Goal: Task Accomplishment & Management: Use online tool/utility

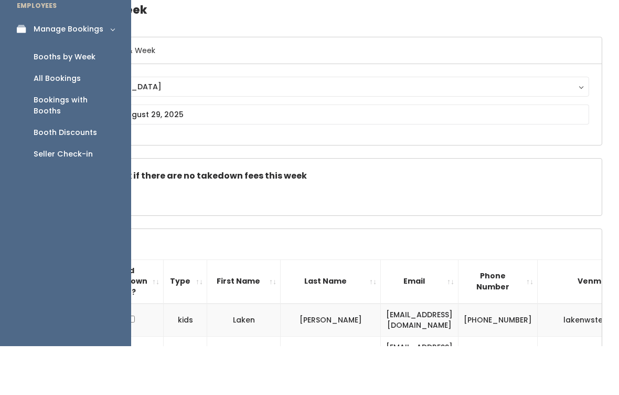
click at [68, 197] on div "Seller Check-in" at bounding box center [63, 202] width 59 height 11
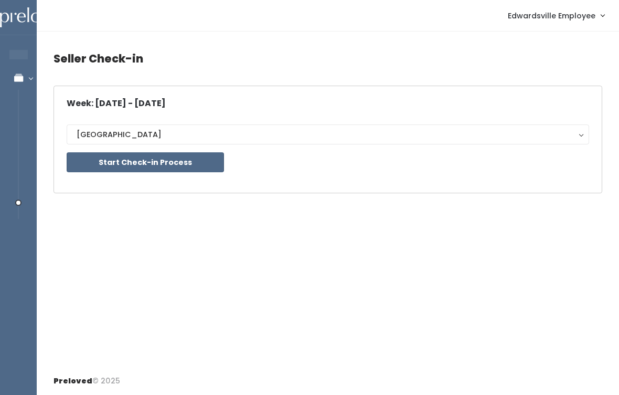
click at [309, 109] on div "Week: Aug 30 - Sep 5, 2025 Edwardsville Edwardsville Start Check-in Process" at bounding box center [328, 139] width 523 height 81
click at [184, 166] on button "Start Check-in Process" at bounding box center [145, 162] width 157 height 20
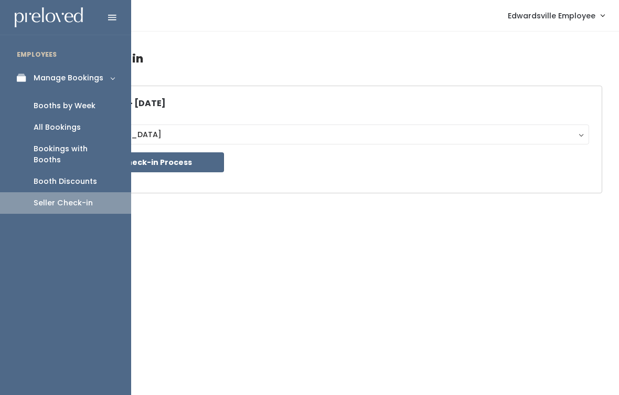
click at [36, 143] on div "Bookings with Booths" at bounding box center [74, 154] width 81 height 22
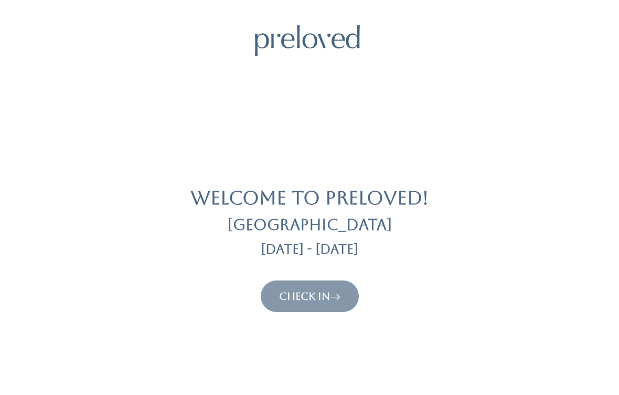
click at [321, 298] on link "Check In" at bounding box center [309, 296] width 61 height 13
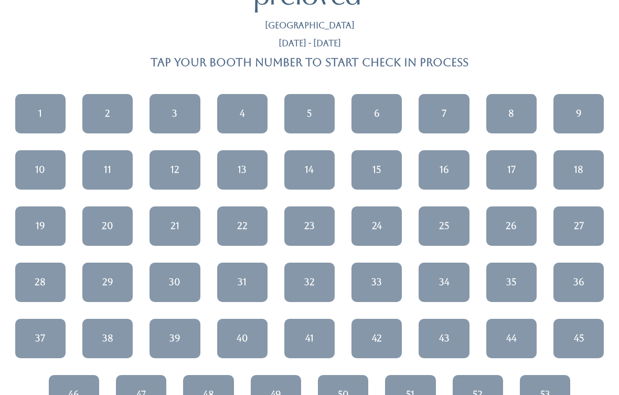
scroll to position [41, 0]
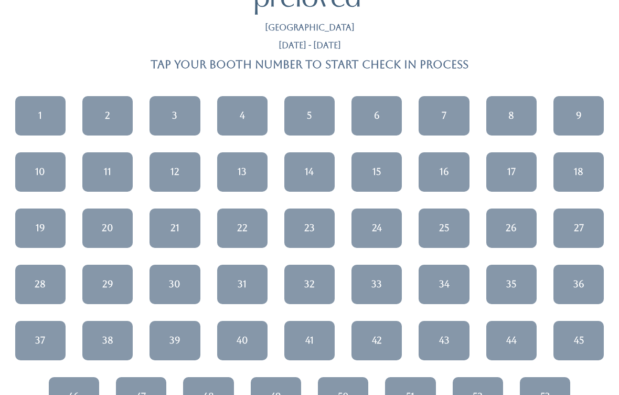
click at [578, 282] on div "36" at bounding box center [579, 284] width 11 height 14
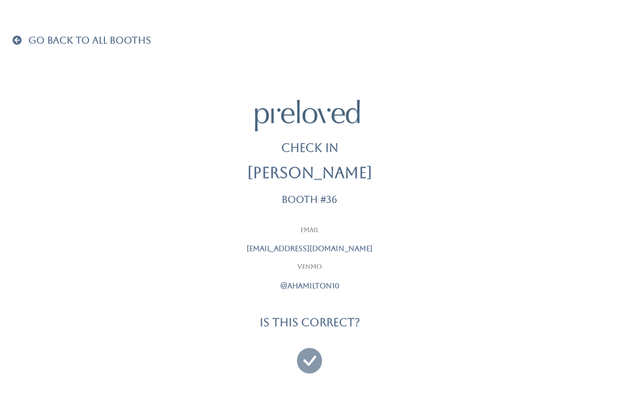
click at [305, 357] on icon at bounding box center [309, 355] width 25 height 35
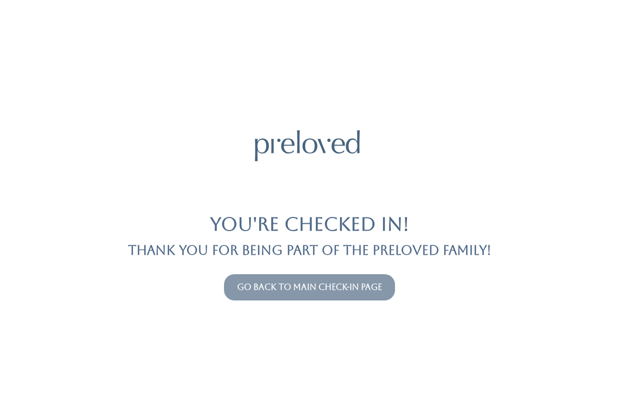
click at [353, 291] on link "Go back to main check-in page" at bounding box center [309, 287] width 145 height 10
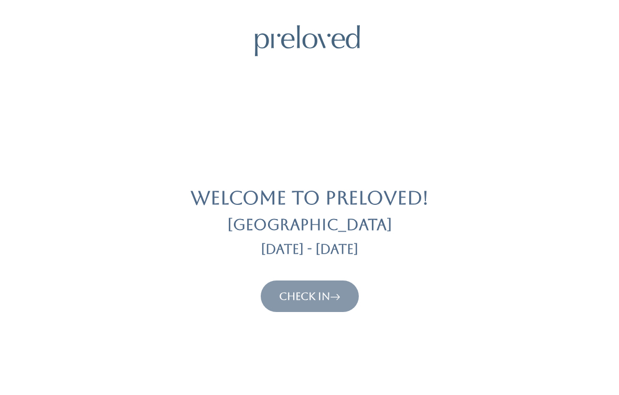
click at [329, 300] on link "Check In" at bounding box center [309, 296] width 61 height 13
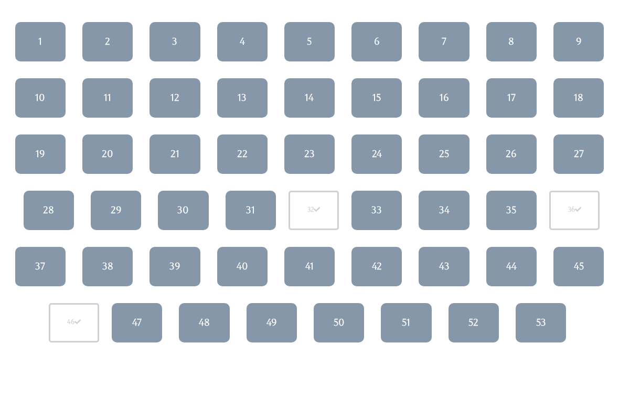
scroll to position [103, 0]
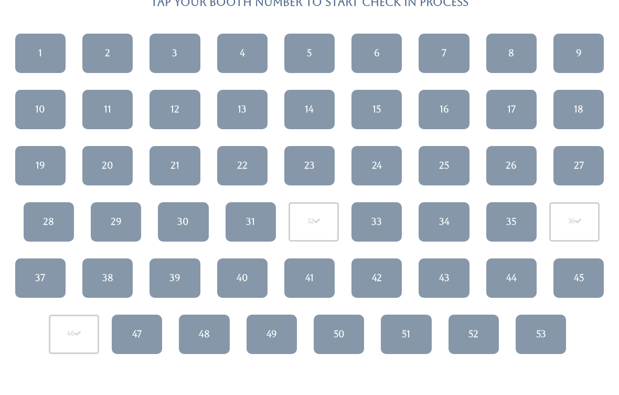
click at [111, 219] on div "29" at bounding box center [116, 222] width 11 height 14
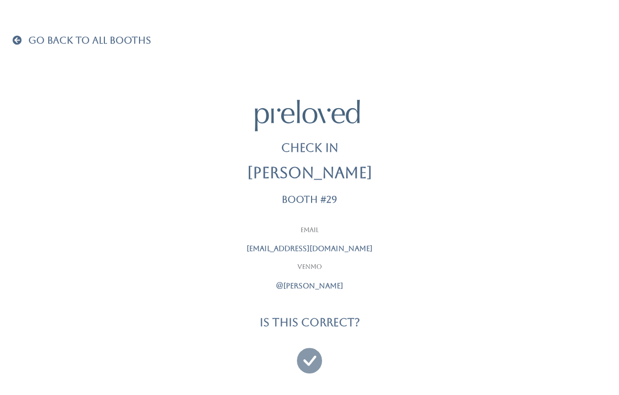
click at [307, 351] on icon at bounding box center [309, 355] width 25 height 35
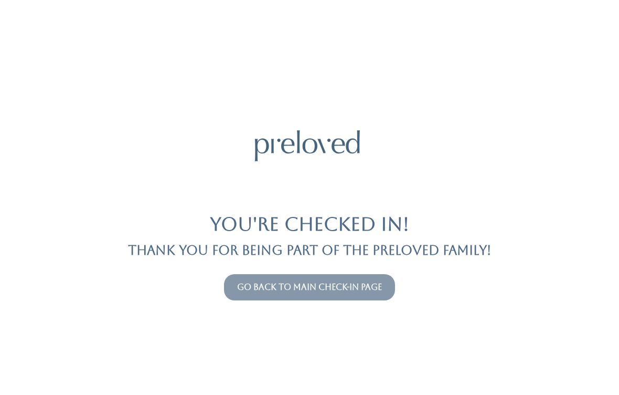
click at [337, 299] on button "Go back to main check-in page" at bounding box center [309, 287] width 171 height 26
click at [360, 288] on link "Go back to main check-in page" at bounding box center [309, 287] width 145 height 10
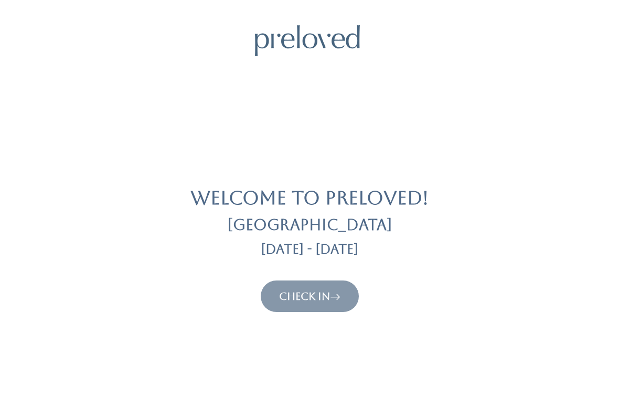
click at [337, 296] on icon at bounding box center [335, 296] width 10 height 13
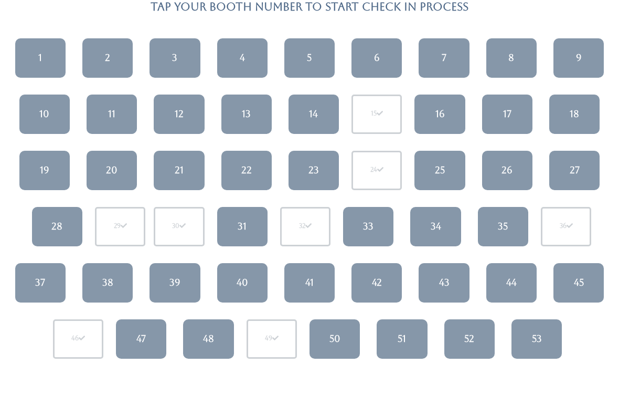
scroll to position [99, 0]
click at [245, 66] on link "4" at bounding box center [242, 57] width 50 height 39
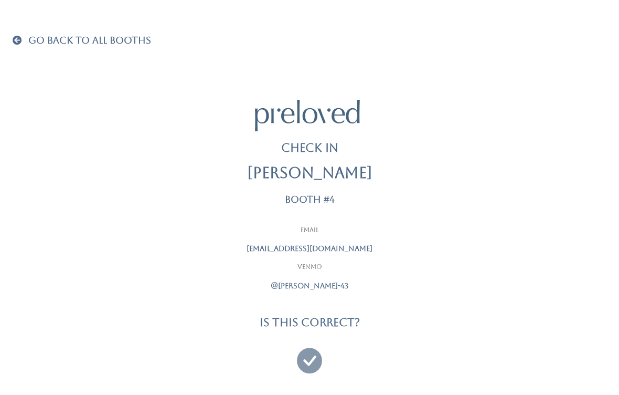
click at [306, 358] on icon at bounding box center [309, 355] width 25 height 35
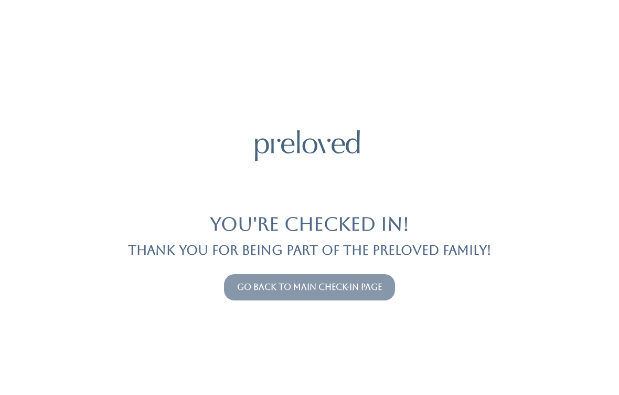
click at [358, 290] on link "Go back to main check-in page" at bounding box center [309, 287] width 145 height 10
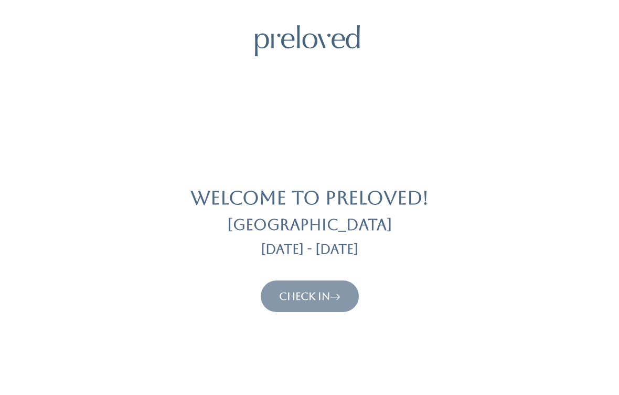
click at [340, 290] on icon at bounding box center [335, 296] width 10 height 13
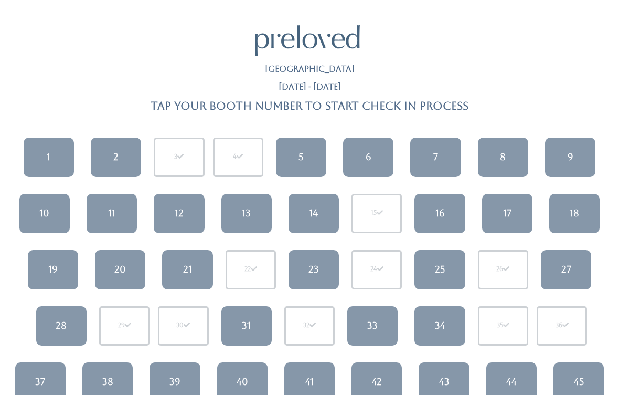
click at [448, 143] on link "7" at bounding box center [435, 156] width 50 height 39
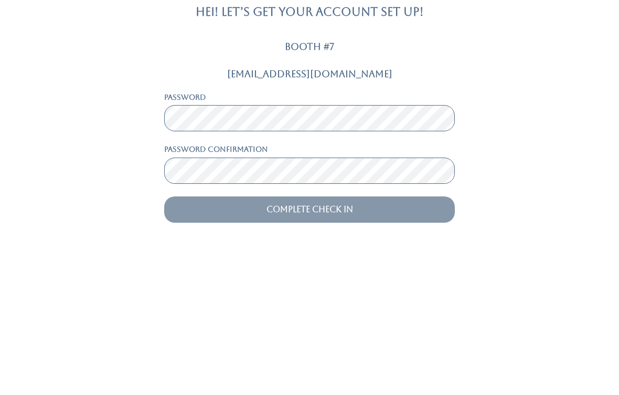
scroll to position [13, 0]
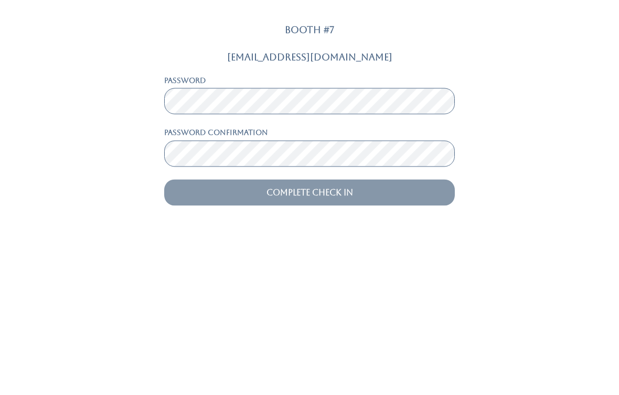
click at [394, 209] on form "[EMAIL_ADDRESS][DOMAIN_NAME] Password Password confirmation Complete Check In" at bounding box center [309, 286] width 291 height 154
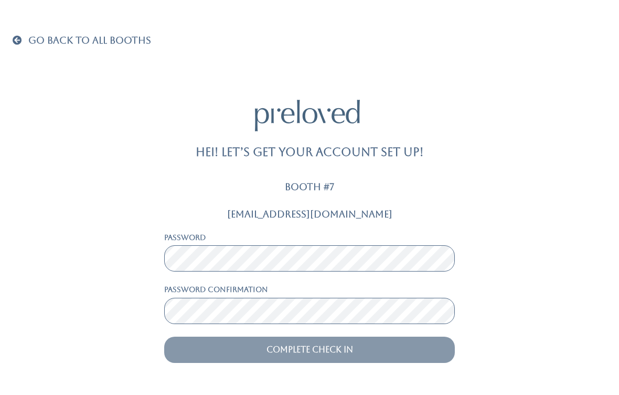
click at [385, 336] on input "Complete Check In" at bounding box center [309, 349] width 291 height 26
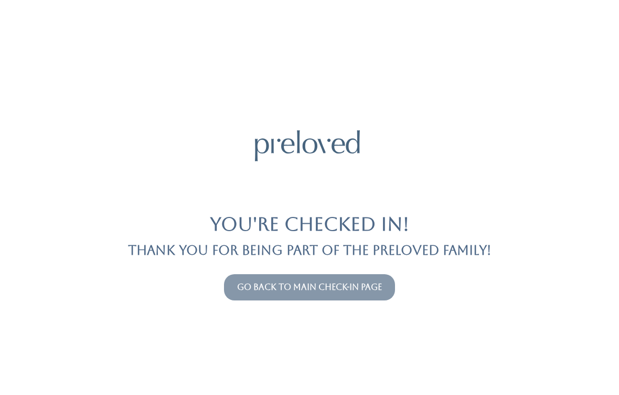
click at [358, 279] on button "Go back to main check-in page" at bounding box center [309, 287] width 171 height 26
click at [370, 288] on link "Go back to main check-in page" at bounding box center [309, 287] width 145 height 10
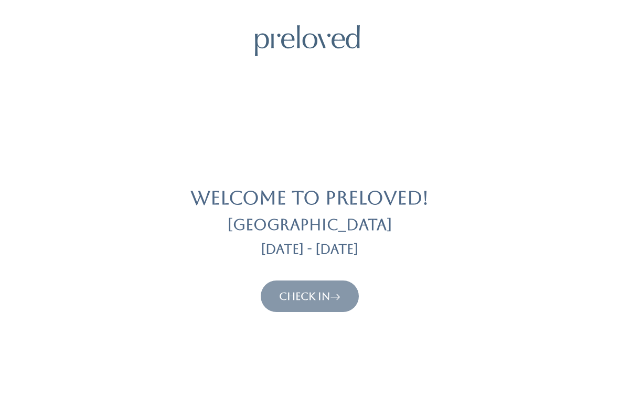
click at [328, 296] on link "Check In" at bounding box center [309, 296] width 61 height 13
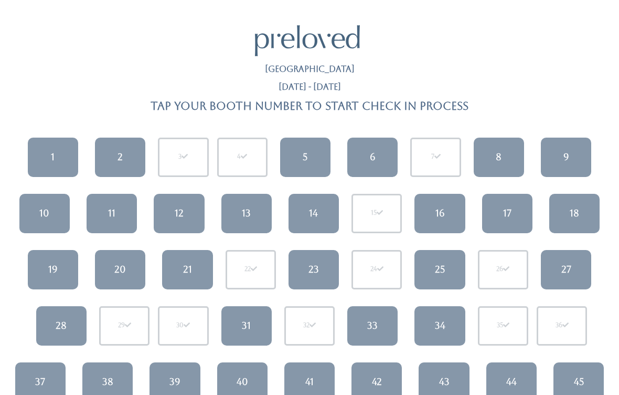
click at [441, 154] on span at bounding box center [437, 156] width 6 height 6
click at [390, 152] on link "6" at bounding box center [372, 156] width 50 height 39
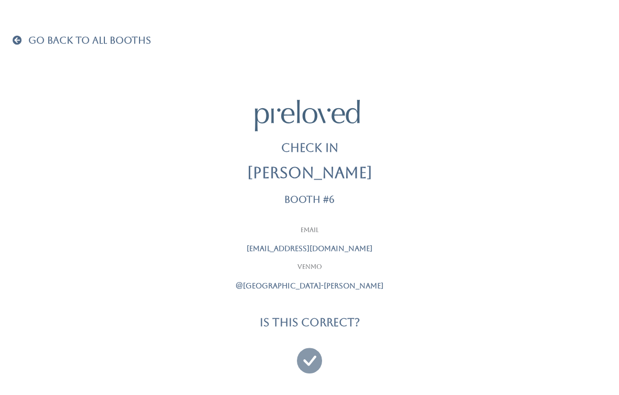
click at [27, 37] on link "Go Back To All Booths" at bounding box center [82, 41] width 139 height 10
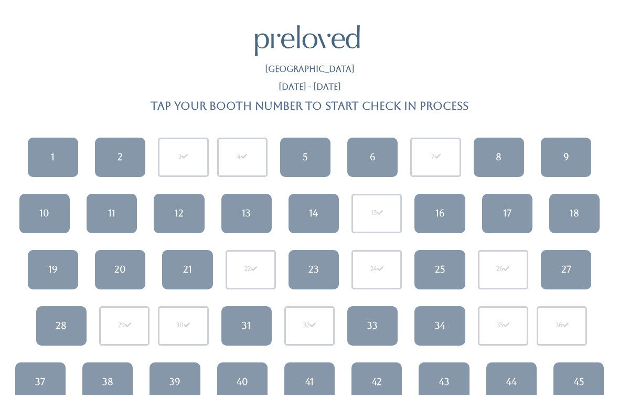
click at [433, 162] on div "7" at bounding box center [435, 156] width 50 height 39
click at [439, 143] on div "7" at bounding box center [435, 156] width 50 height 39
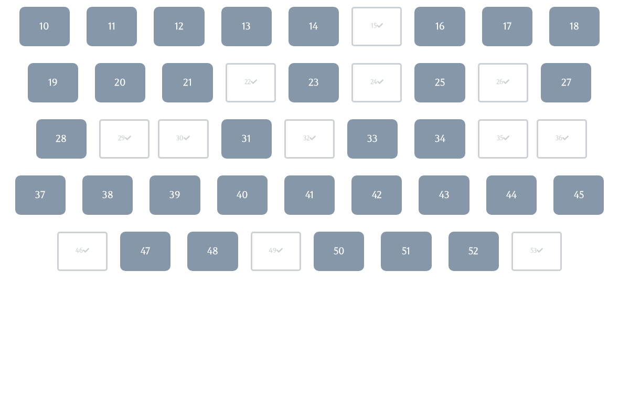
scroll to position [202, 0]
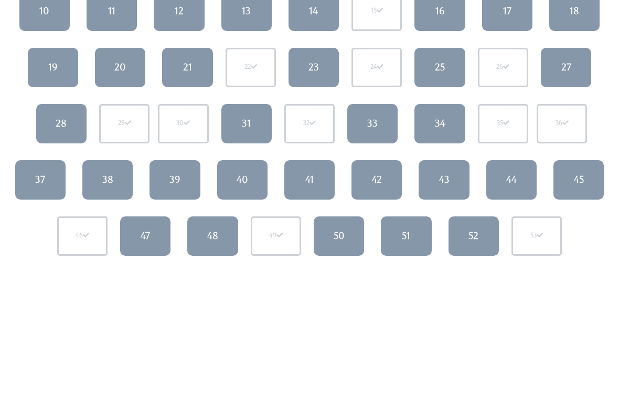
click at [138, 236] on link "47" at bounding box center [145, 235] width 50 height 39
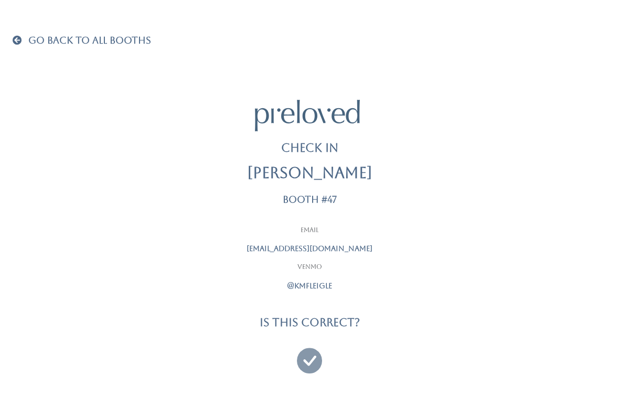
click at [313, 354] on icon at bounding box center [309, 355] width 25 height 35
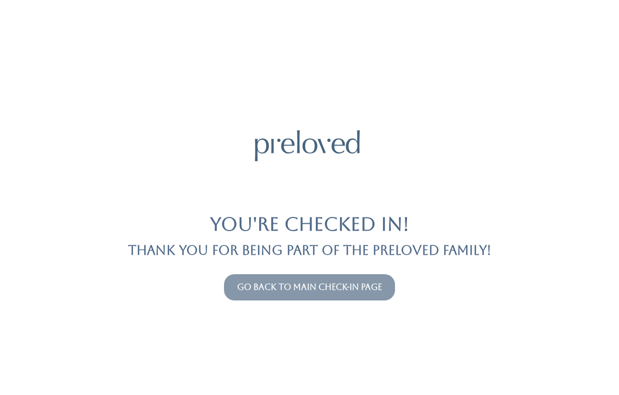
scroll to position [13, 0]
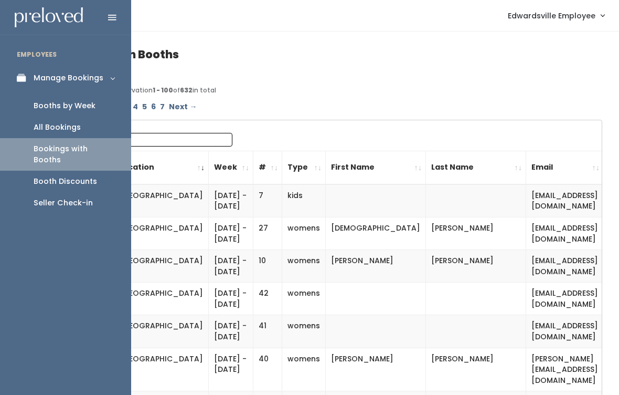
click at [37, 103] on div "Booths by Week" at bounding box center [65, 105] width 62 height 11
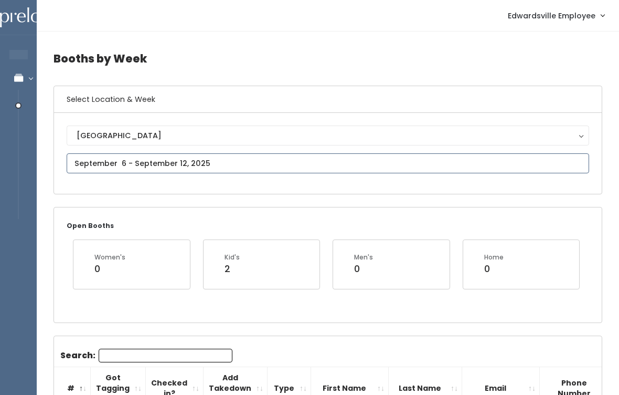
click at [96, 158] on input "text" at bounding box center [328, 163] width 523 height 20
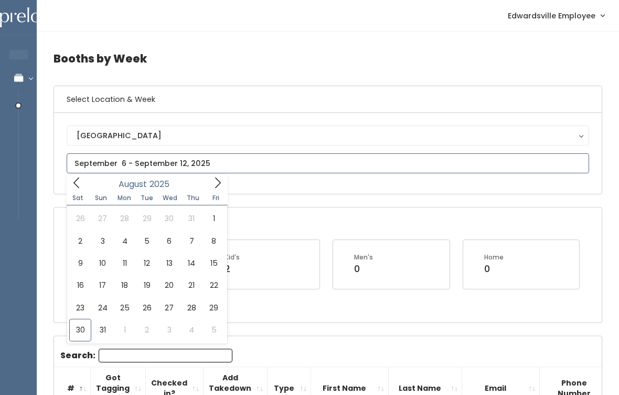
type input "August 30 to September 5"
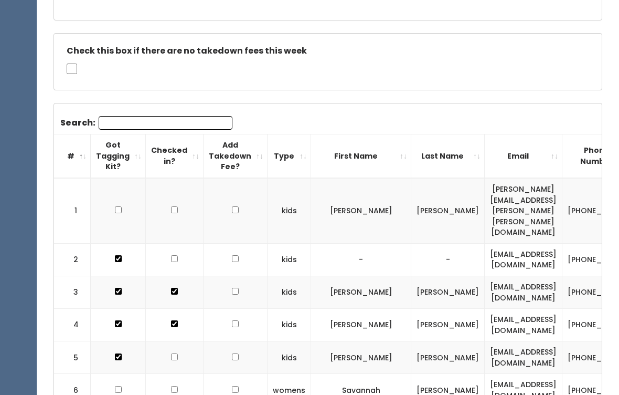
scroll to position [275, 0]
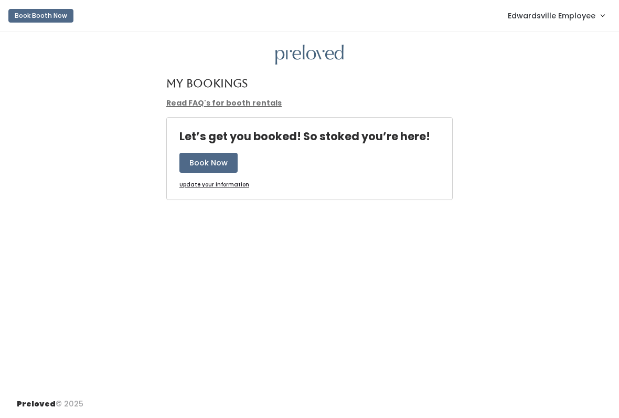
click at [561, 23] on link "Edwardsville Employee" at bounding box center [556, 15] width 118 height 23
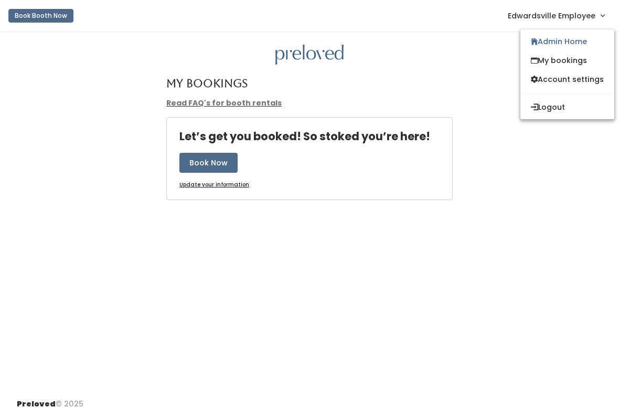
click at [389, 341] on div "My Bookings Read FAQ's for booth rentals Let’s get you booked! So stoked you’re…" at bounding box center [309, 211] width 619 height 358
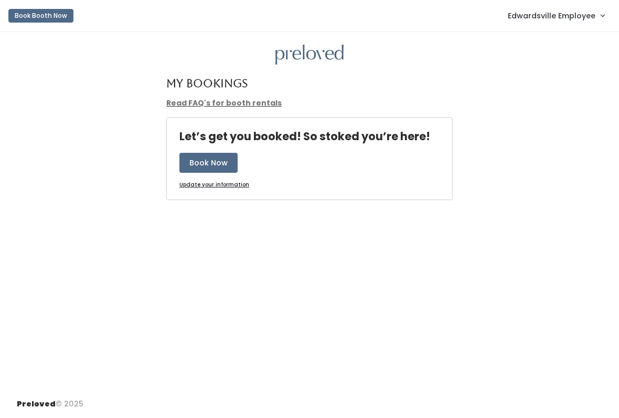
click at [569, 15] on span "Edwardsville Employee" at bounding box center [552, 16] width 88 height 12
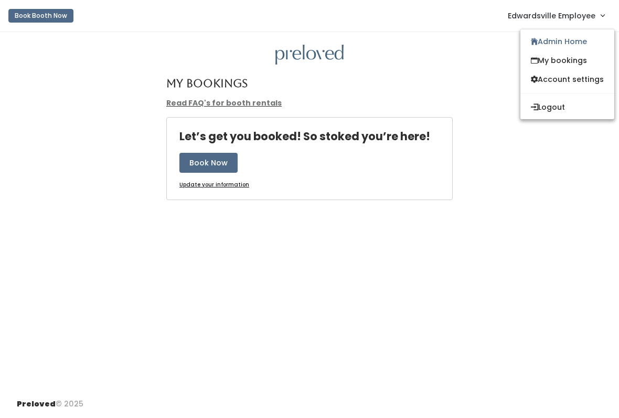
click at [576, 43] on link "Admin Home" at bounding box center [568, 41] width 94 height 19
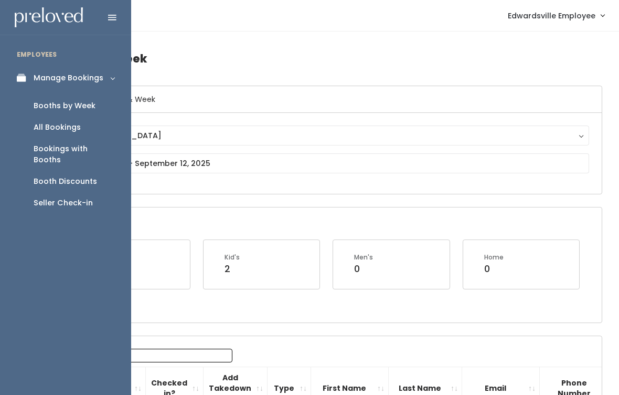
click at [92, 192] on link "Seller Check-in" at bounding box center [65, 203] width 131 height 22
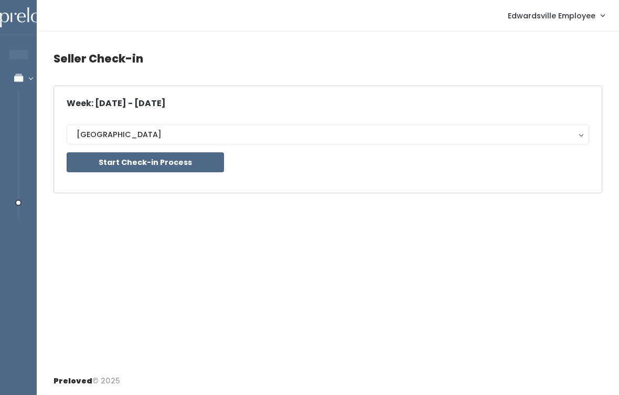
click at [120, 154] on button "Start Check-in Process" at bounding box center [145, 162] width 157 height 20
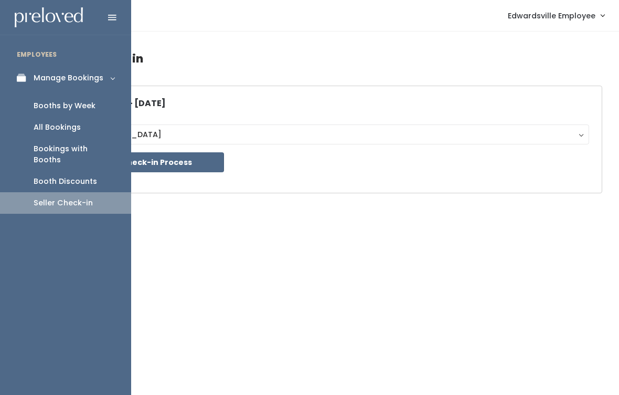
click at [45, 101] on div "Booths by Week" at bounding box center [65, 105] width 62 height 11
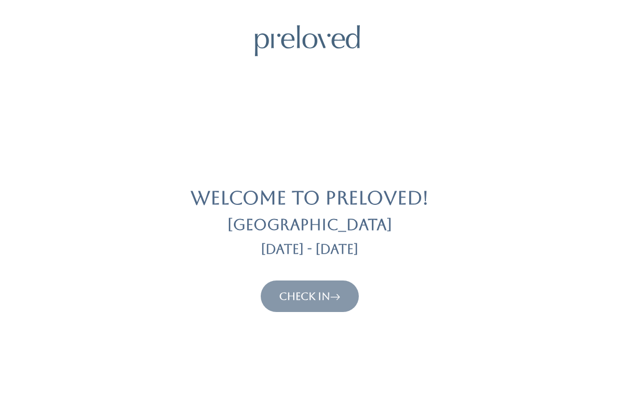
click at [331, 295] on link "Check In" at bounding box center [309, 296] width 61 height 13
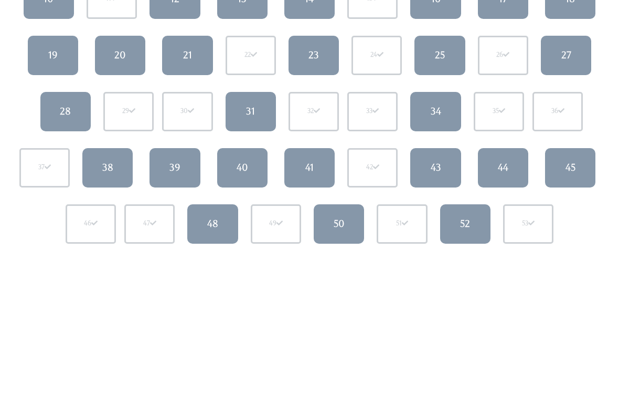
scroll to position [214, 0]
click at [64, 113] on div "28" at bounding box center [65, 111] width 11 height 14
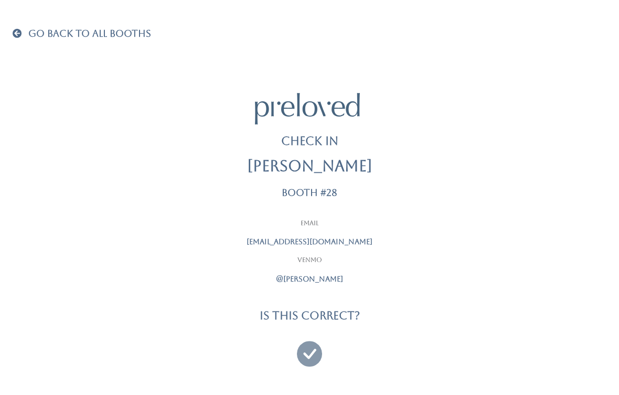
click at [314, 346] on icon at bounding box center [309, 348] width 25 height 35
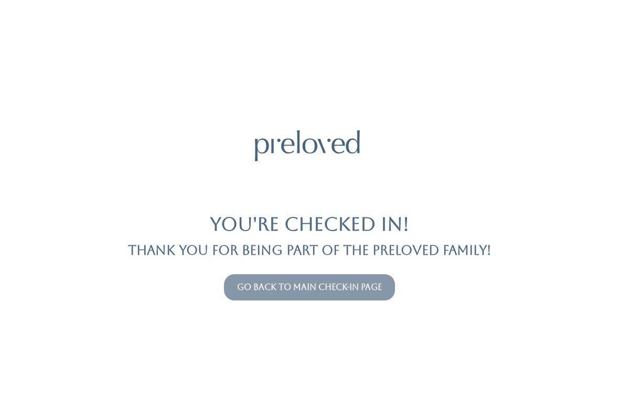
click at [362, 279] on button "Go back to main check-in page" at bounding box center [309, 287] width 171 height 26
click at [356, 282] on link "Go back to main check-in page" at bounding box center [309, 287] width 145 height 10
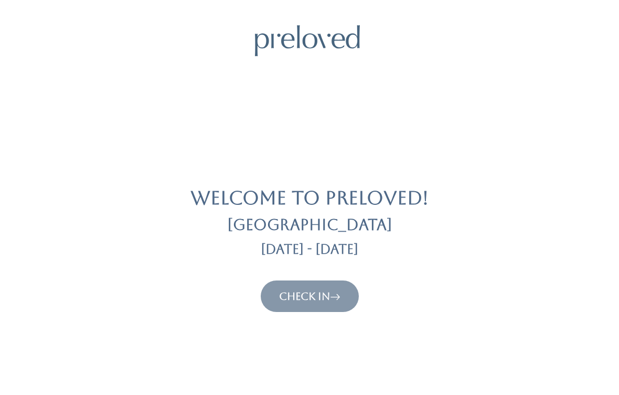
click at [327, 300] on link "Check In" at bounding box center [309, 296] width 61 height 13
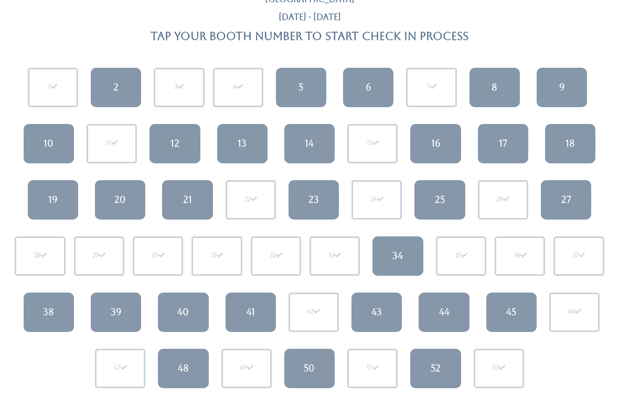
scroll to position [85, 0]
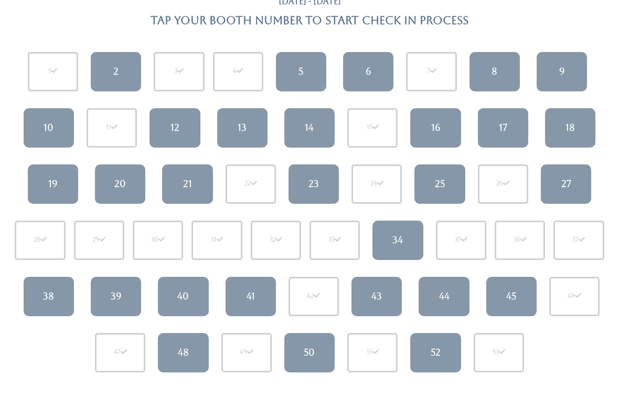
click at [185, 187] on div "21" at bounding box center [187, 184] width 9 height 14
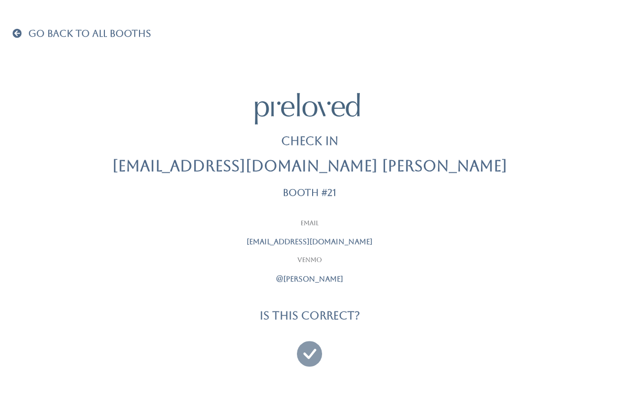
click at [304, 348] on icon at bounding box center [309, 348] width 25 height 35
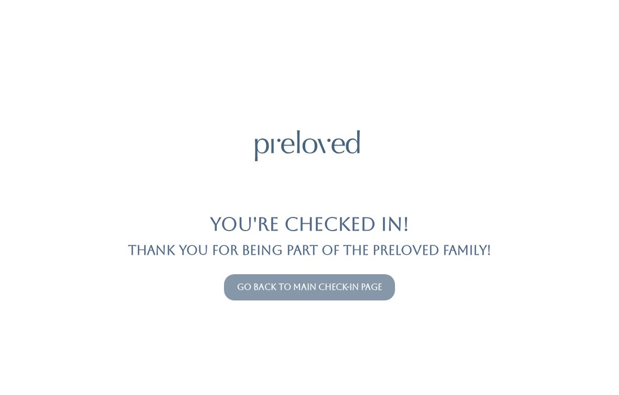
click at [332, 289] on link "Go back to main check-in page" at bounding box center [309, 287] width 145 height 10
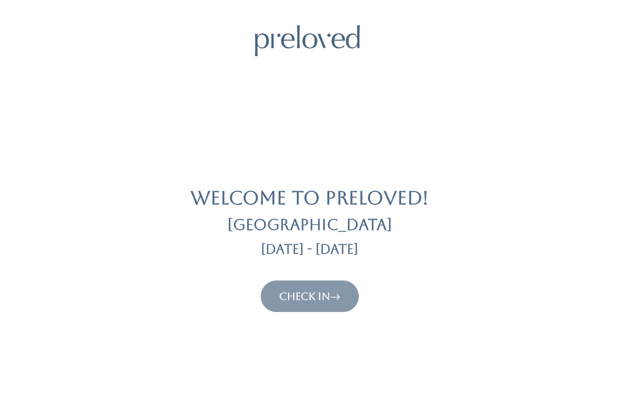
click at [332, 294] on link "Check In" at bounding box center [309, 296] width 61 height 13
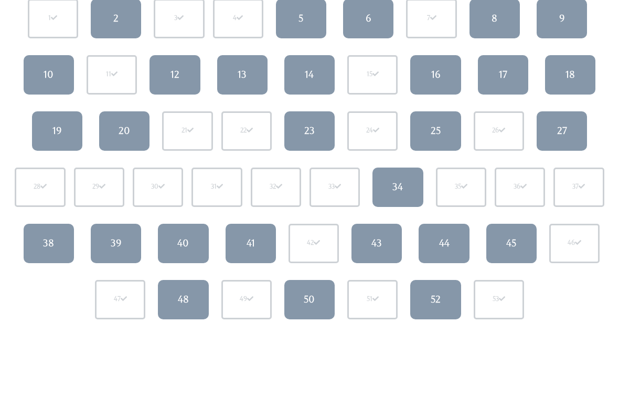
scroll to position [144, 0]
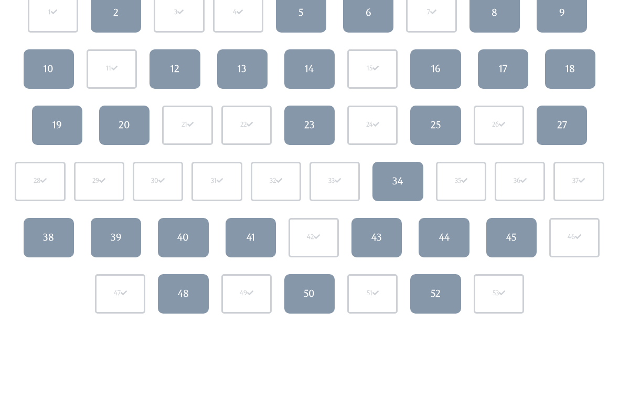
click at [113, 240] on div "39" at bounding box center [116, 238] width 11 height 14
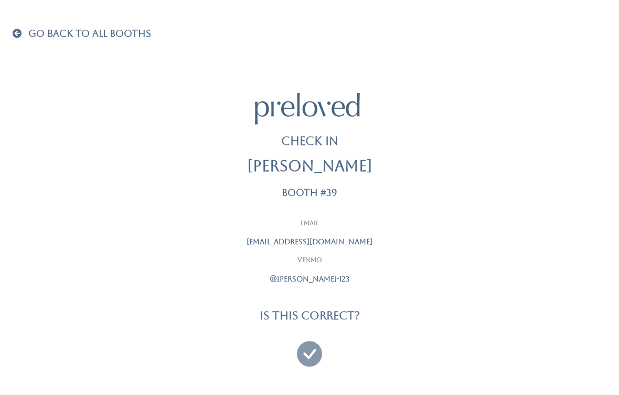
click at [316, 352] on icon at bounding box center [309, 348] width 25 height 35
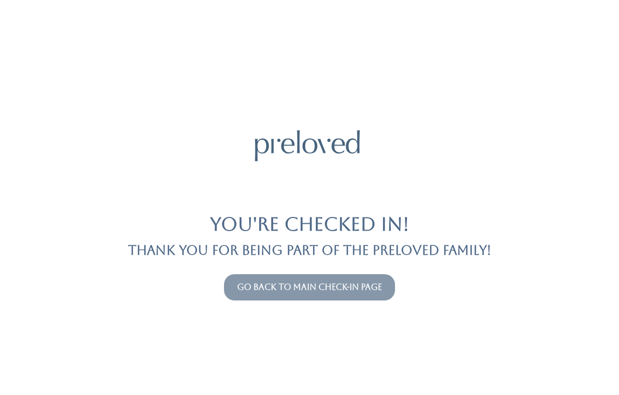
click at [279, 282] on link "Go back to main check-in page" at bounding box center [309, 287] width 145 height 10
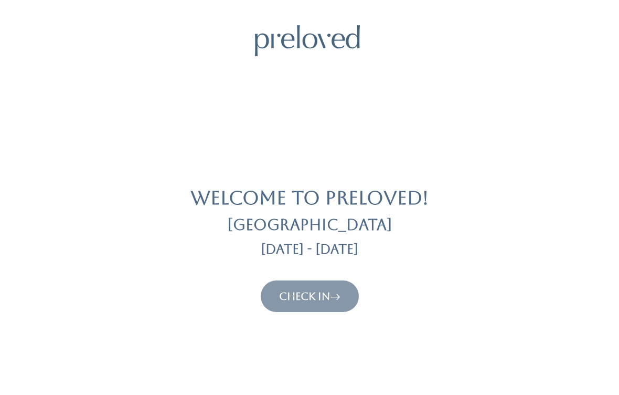
click at [320, 293] on link "Check In" at bounding box center [309, 296] width 61 height 13
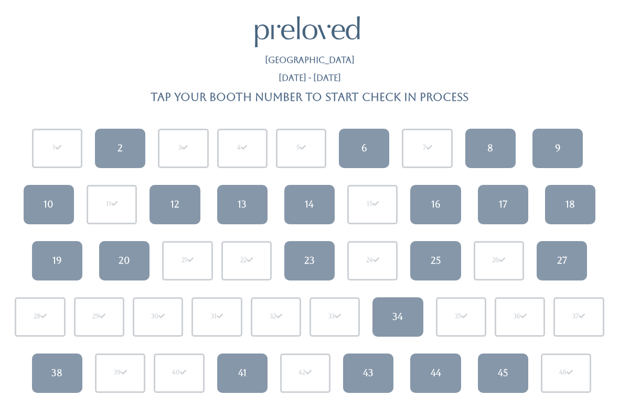
scroll to position [47, 0]
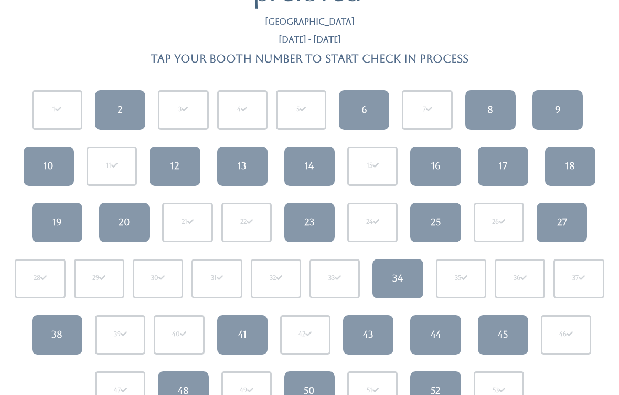
click at [428, 338] on link "44" at bounding box center [435, 334] width 50 height 39
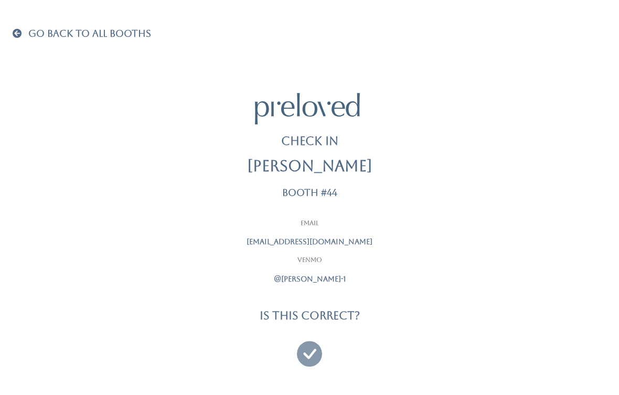
click at [322, 354] on icon at bounding box center [309, 348] width 25 height 35
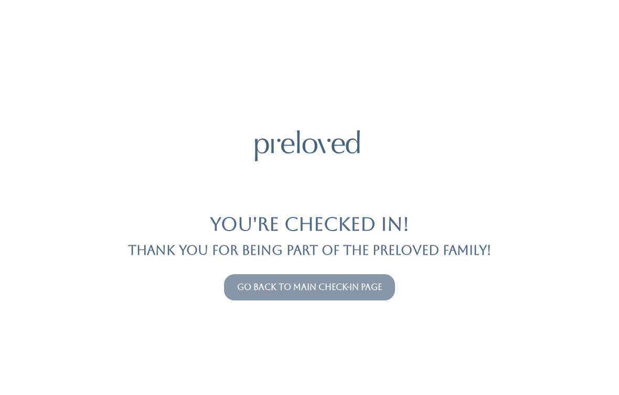
click at [248, 282] on link "Go back to main check-in page" at bounding box center [309, 287] width 145 height 10
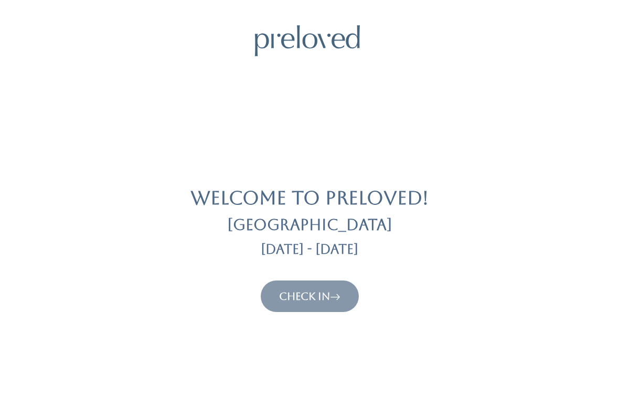
click at [332, 290] on link "Check In" at bounding box center [309, 296] width 61 height 13
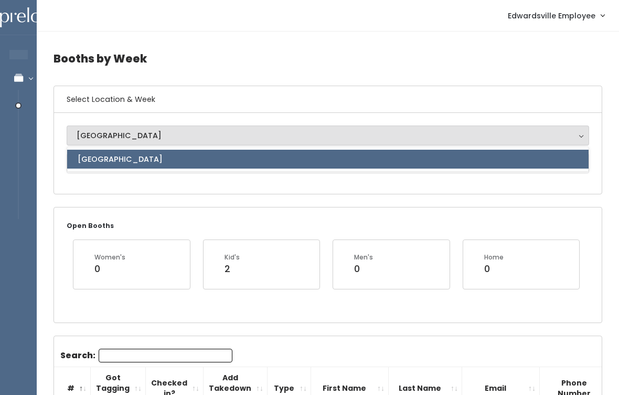
click at [262, 207] on div "Open Booths Women's 0 Kid's 2 Men's 0 Home 0" at bounding box center [328, 264] width 549 height 115
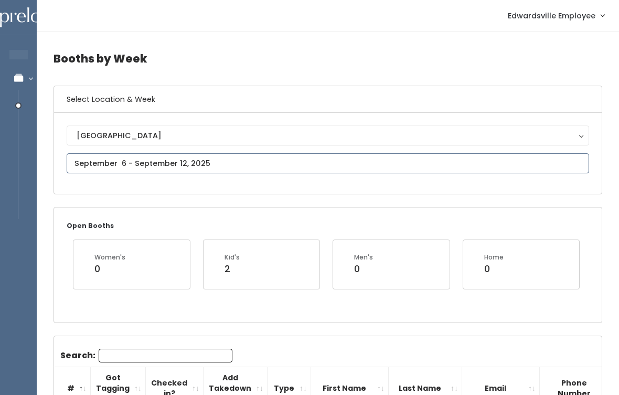
click at [247, 167] on input "text" at bounding box center [328, 163] width 523 height 20
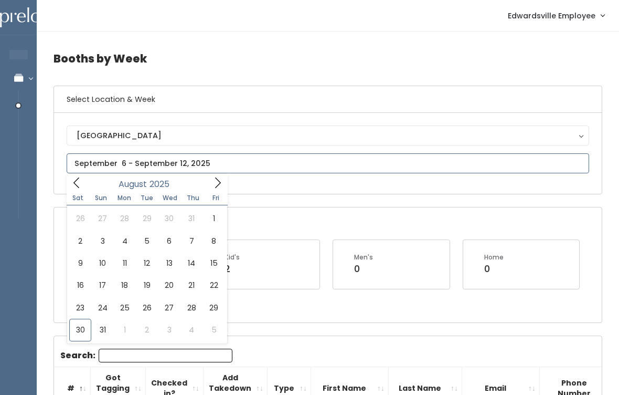
click at [213, 184] on icon at bounding box center [218, 183] width 12 height 12
click at [221, 181] on icon at bounding box center [218, 183] width 12 height 12
click at [217, 182] on icon at bounding box center [218, 183] width 12 height 12
type input "November 8 to November 14"
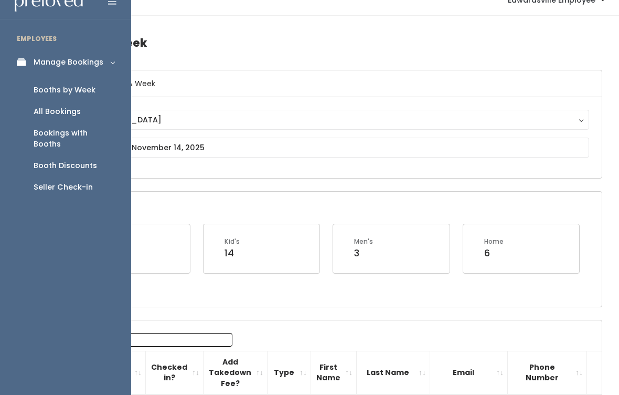
scroll to position [16, 0]
click at [84, 185] on link "Seller Check-in" at bounding box center [65, 187] width 131 height 22
click at [90, 182] on div "Seller Check-in" at bounding box center [63, 187] width 59 height 11
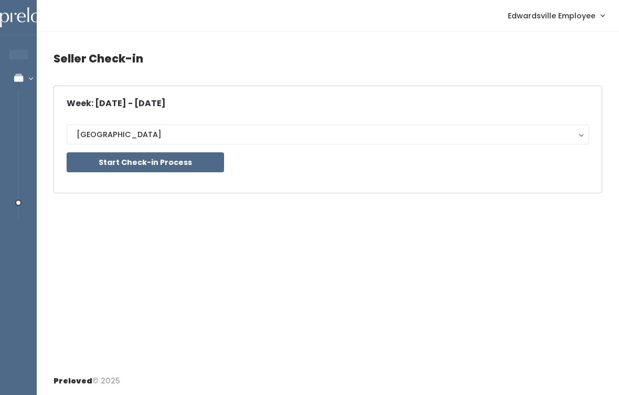
click at [158, 172] on button "Start Check-in Process" at bounding box center [145, 162] width 157 height 20
click at [234, 252] on div "Seller Check-in Week: [DATE] - [DATE] [GEOGRAPHIC_DATA] [GEOGRAPHIC_DATA] Start…" at bounding box center [328, 198] width 582 height 335
click at [193, 161] on button "Start Check-in Process" at bounding box center [145, 162] width 157 height 20
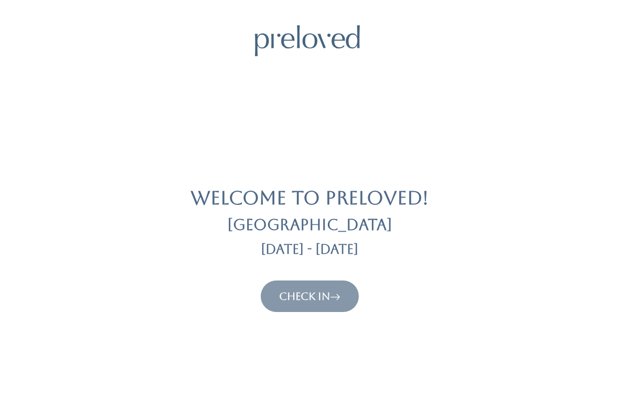
click at [322, 296] on link "Check In" at bounding box center [309, 296] width 61 height 13
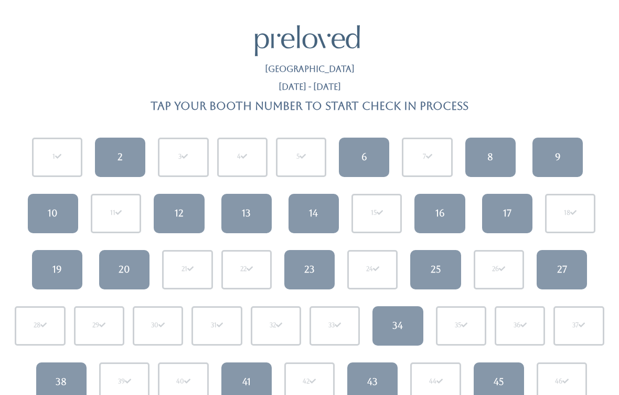
click at [362, 156] on div "6" at bounding box center [365, 157] width 6 height 14
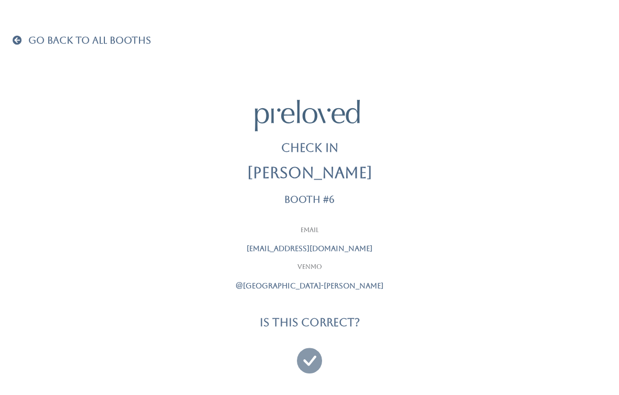
click at [14, 38] on span at bounding box center [20, 39] width 14 height 9
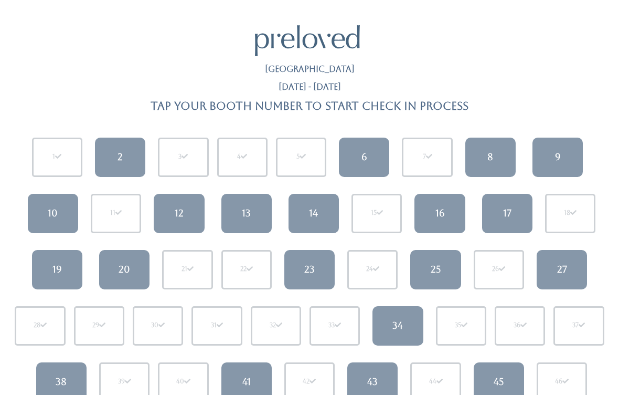
click at [357, 145] on link "6" at bounding box center [364, 156] width 50 height 39
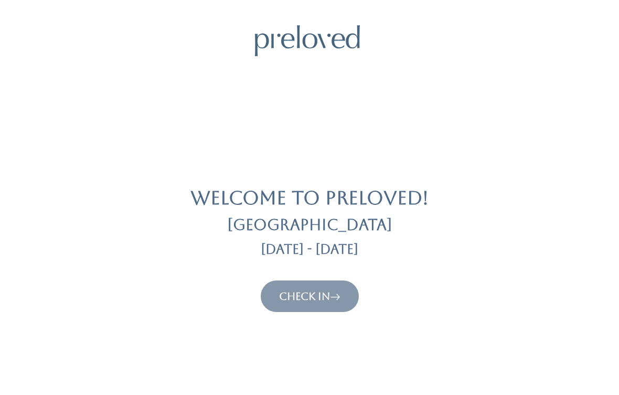
click at [306, 283] on button "Check In" at bounding box center [310, 295] width 98 height 31
click at [338, 293] on icon at bounding box center [335, 296] width 10 height 13
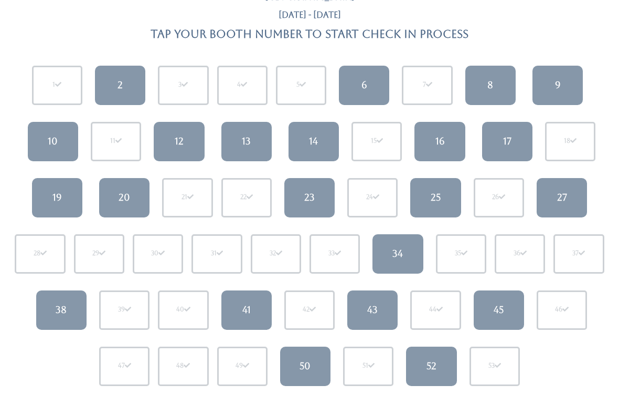
scroll to position [160, 0]
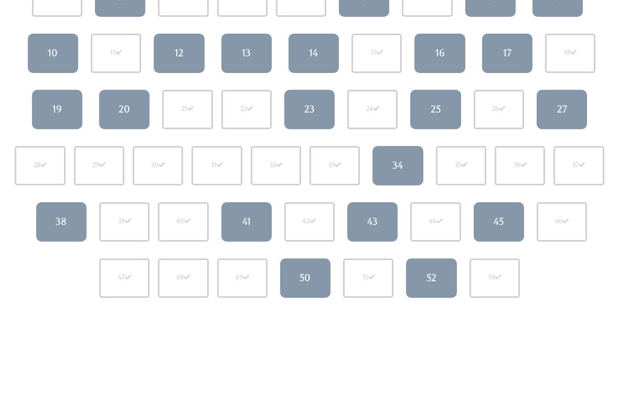
click at [72, 224] on link "38" at bounding box center [61, 222] width 50 height 39
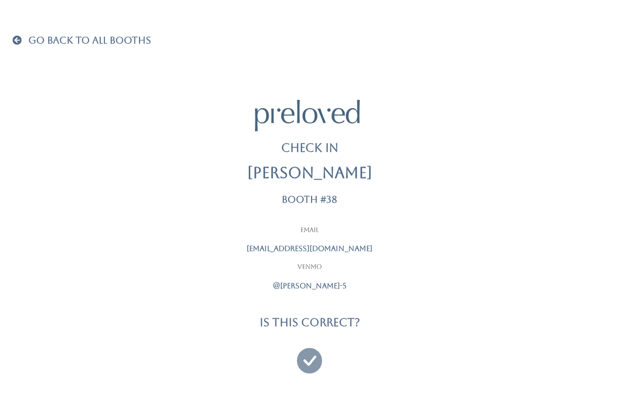
scroll to position [7, 0]
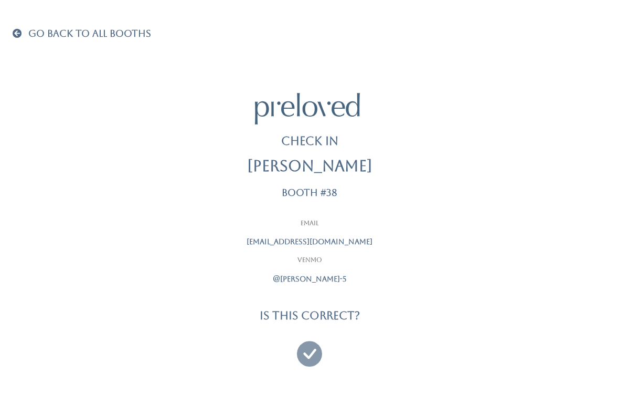
click at [314, 347] on icon at bounding box center [309, 348] width 25 height 35
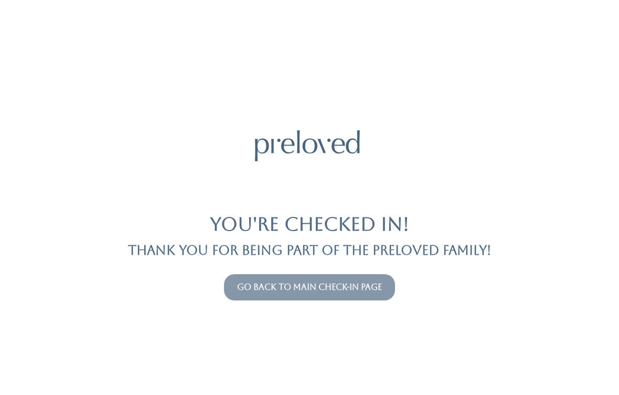
click at [335, 290] on link "Go back to main check-in page" at bounding box center [309, 287] width 145 height 10
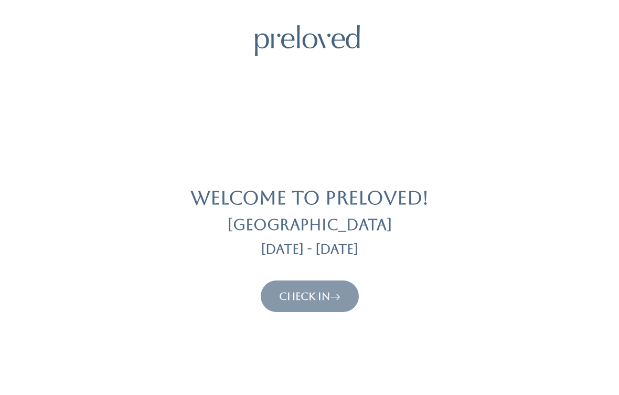
click at [315, 296] on link "Check In" at bounding box center [309, 296] width 61 height 13
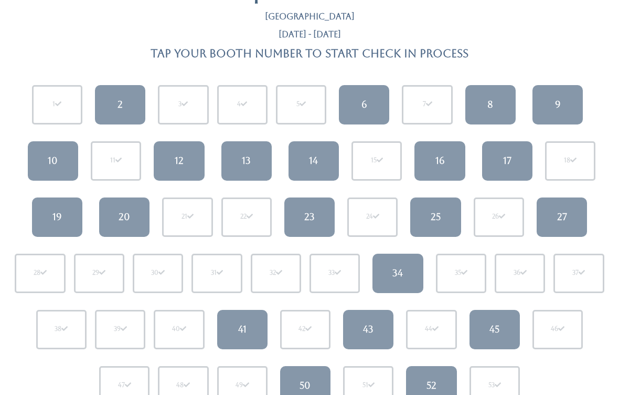
scroll to position [50, 0]
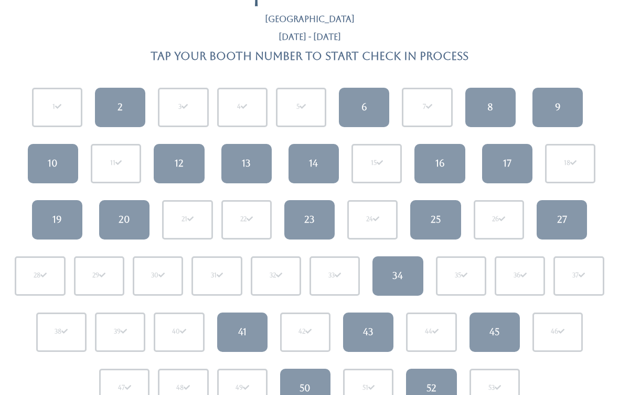
click at [504, 167] on div "17" at bounding box center [507, 163] width 8 height 14
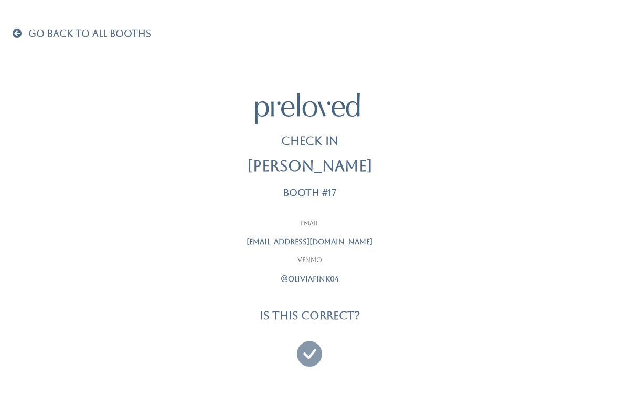
click at [314, 345] on icon at bounding box center [309, 348] width 25 height 35
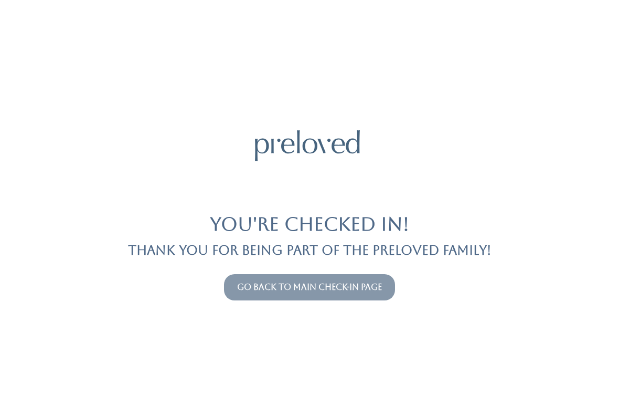
click at [365, 284] on link "Go back to main check-in page" at bounding box center [309, 287] width 145 height 10
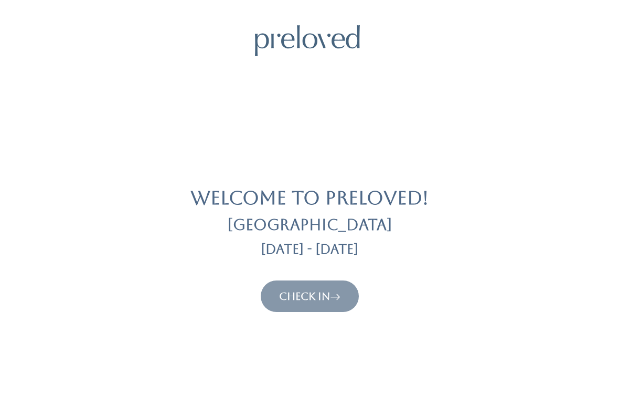
click at [315, 299] on link "Check In" at bounding box center [309, 296] width 61 height 13
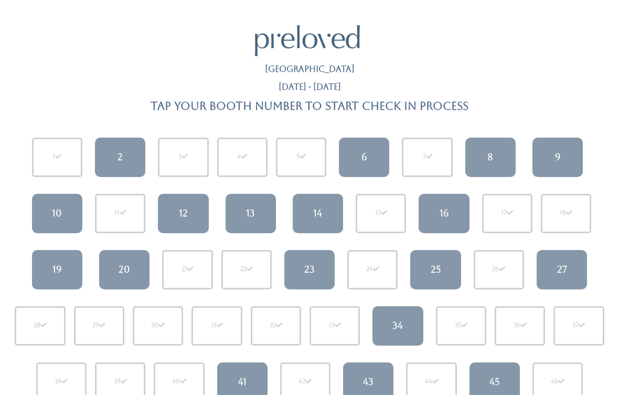
click at [368, 160] on link "6" at bounding box center [364, 156] width 50 height 39
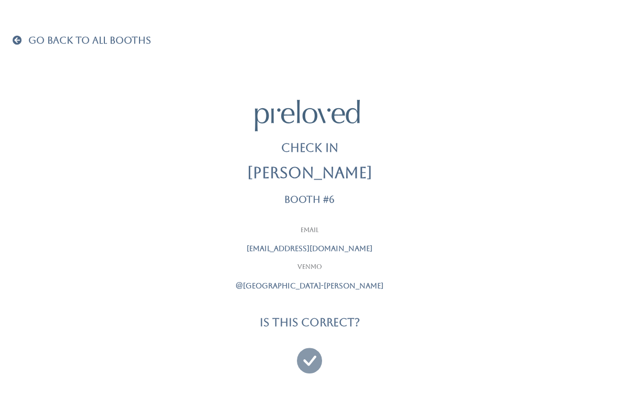
click at [308, 355] on icon at bounding box center [309, 355] width 25 height 35
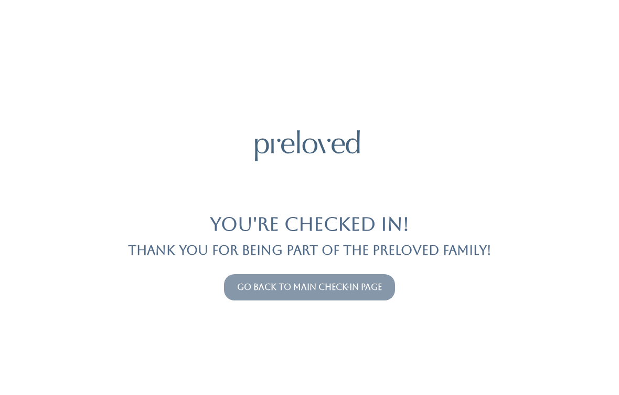
click at [299, 276] on button "Go back to main check-in page" at bounding box center [309, 287] width 171 height 26
click at [311, 289] on link "Go back to main check-in page" at bounding box center [309, 287] width 145 height 10
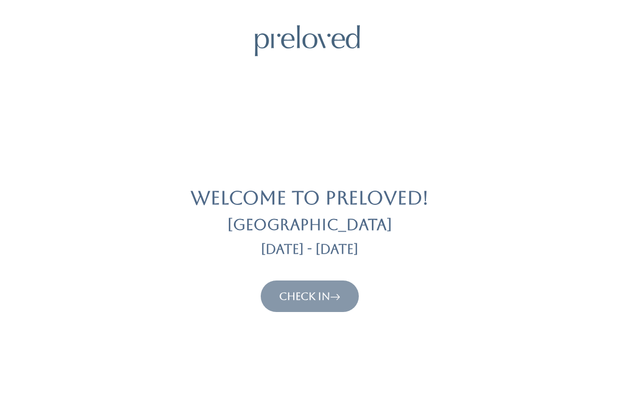
click at [333, 286] on button "Check In" at bounding box center [310, 295] width 98 height 31
click at [323, 310] on button "Check In" at bounding box center [310, 295] width 98 height 31
click at [328, 298] on link "Check In" at bounding box center [309, 296] width 61 height 13
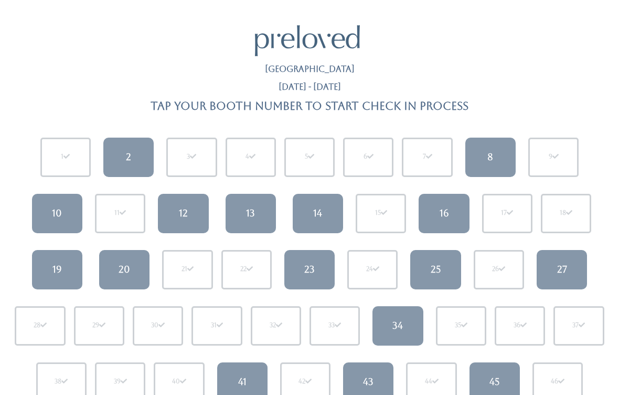
click at [189, 219] on link "12" at bounding box center [183, 213] width 50 height 39
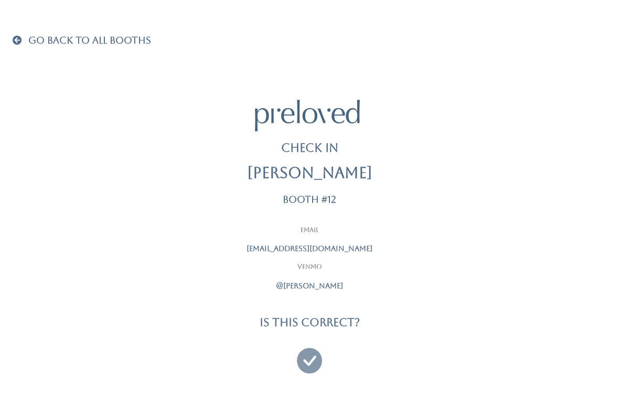
click at [24, 36] on link "Go Back To All Booths" at bounding box center [82, 41] width 139 height 10
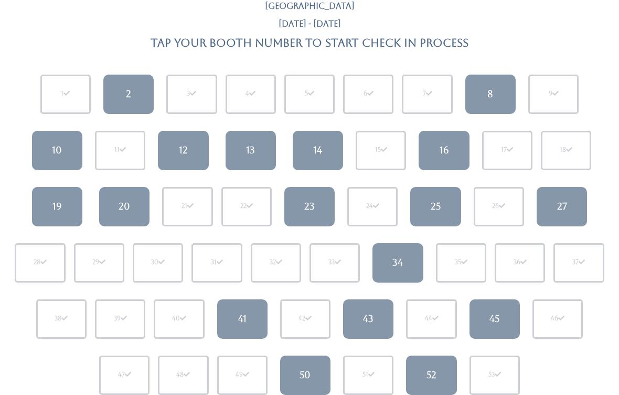
scroll to position [67, 0]
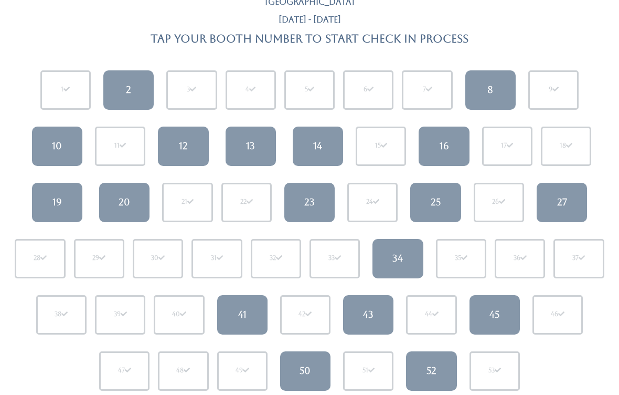
click at [396, 257] on div "34" at bounding box center [398, 259] width 10 height 14
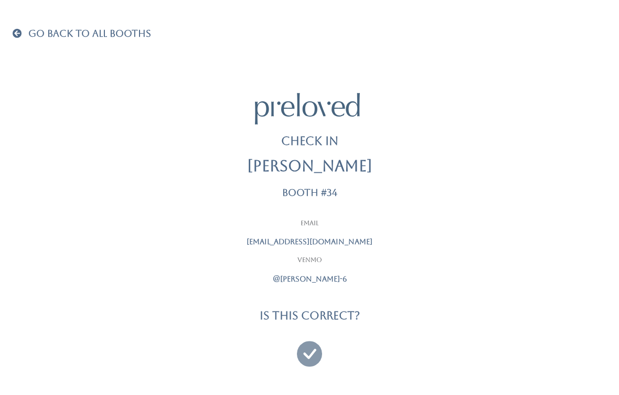
click at [315, 353] on icon at bounding box center [309, 348] width 25 height 35
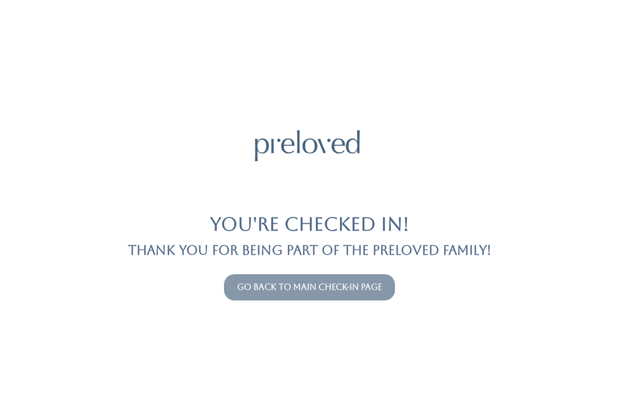
click at [377, 279] on button "Go back to main check-in page" at bounding box center [309, 287] width 171 height 26
click at [358, 288] on link "Go back to main check-in page" at bounding box center [309, 287] width 145 height 10
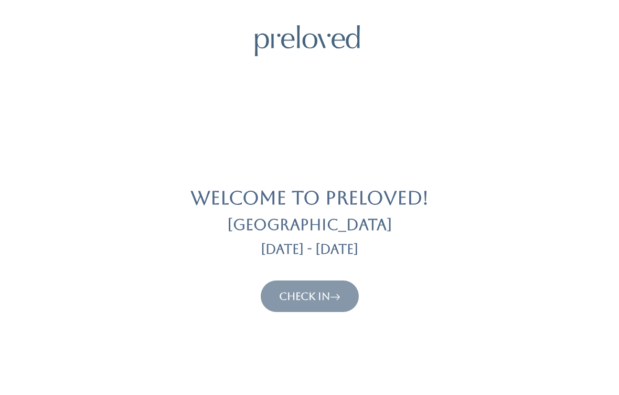
click at [340, 282] on button "Check In" at bounding box center [310, 295] width 98 height 31
click at [322, 292] on link "Check In" at bounding box center [309, 296] width 61 height 13
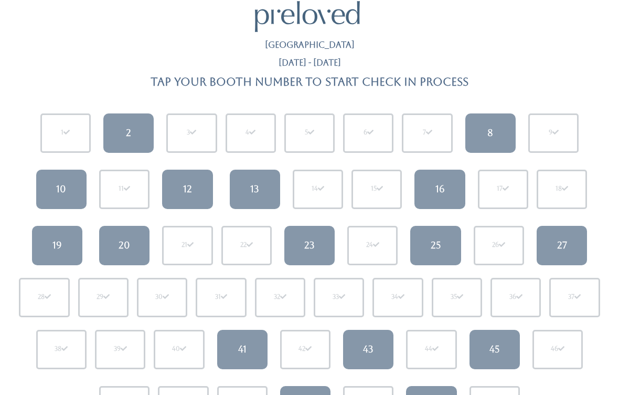
scroll to position [25, 0]
click at [317, 256] on link "23" at bounding box center [309, 244] width 50 height 39
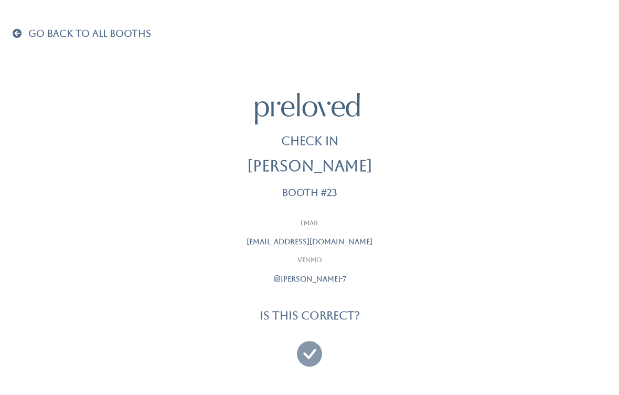
click at [311, 349] on icon at bounding box center [309, 348] width 25 height 35
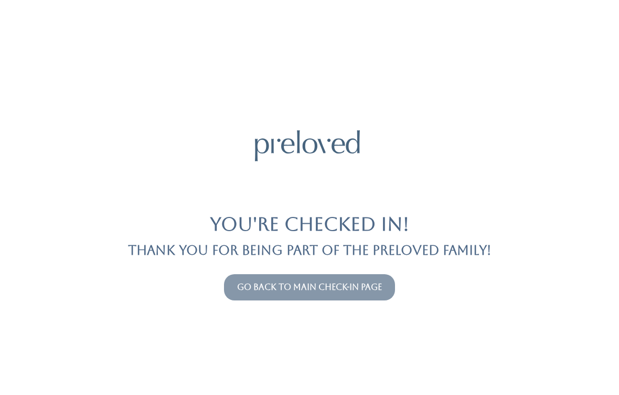
click at [242, 283] on link "Go back to main check-in page" at bounding box center [309, 287] width 145 height 10
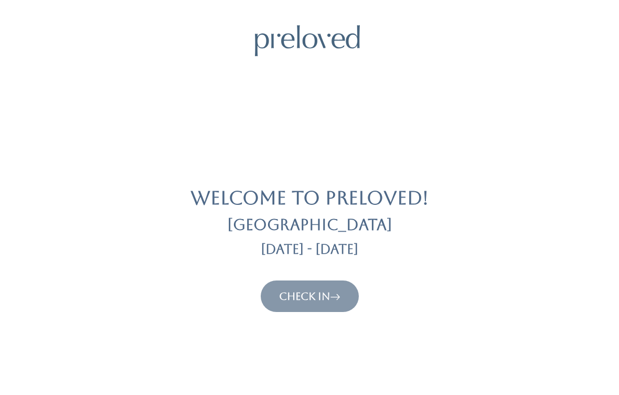
click at [314, 300] on link "Check In" at bounding box center [309, 296] width 61 height 13
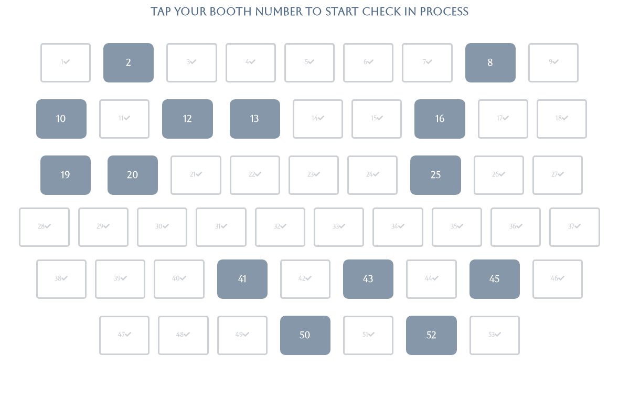
scroll to position [94, 0]
click at [429, 177] on link "25" at bounding box center [435, 175] width 50 height 39
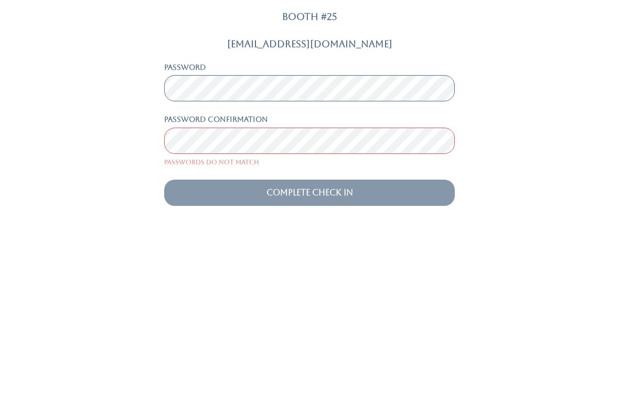
click at [553, 209] on div "Brookeschwalb@gmail.com Password Password confirmation Passwords do not match C…" at bounding box center [309, 292] width 607 height 167
click at [310, 345] on input "Complete Check In" at bounding box center [309, 358] width 291 height 26
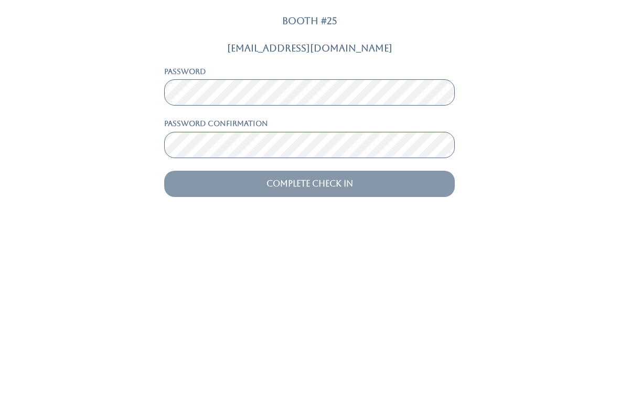
scroll to position [0, 0]
click at [527, 209] on div "Brookeschwalb@gmail.com Password Password confirmation Complete Check In" at bounding box center [309, 286] width 607 height 154
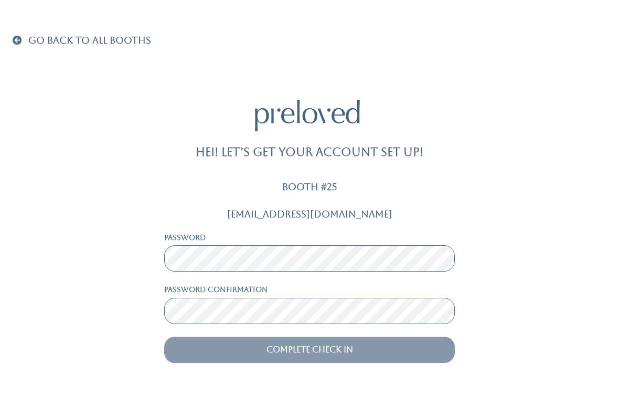
click at [352, 341] on input "Complete Check In" at bounding box center [309, 349] width 291 height 26
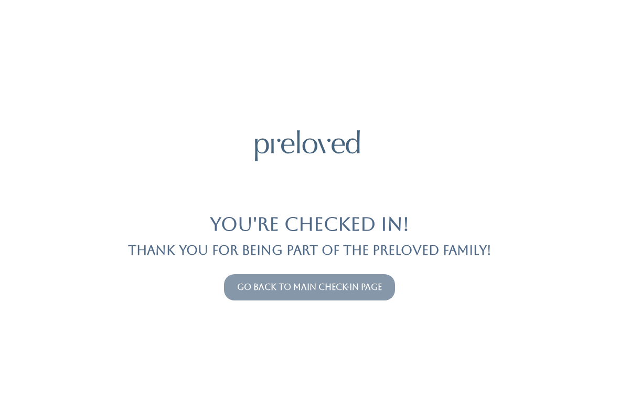
click at [367, 289] on link "Go back to main check-in page" at bounding box center [309, 287] width 145 height 10
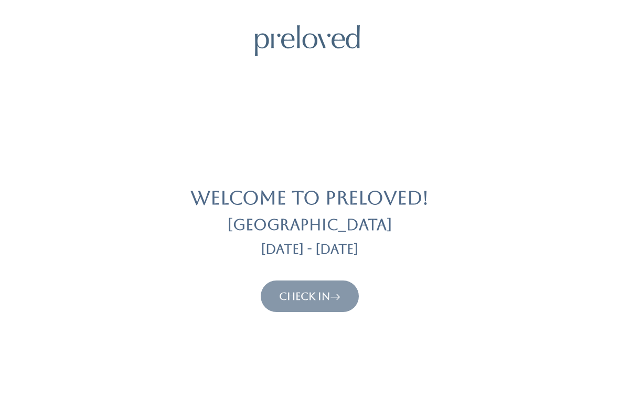
click at [341, 295] on icon at bounding box center [335, 296] width 10 height 13
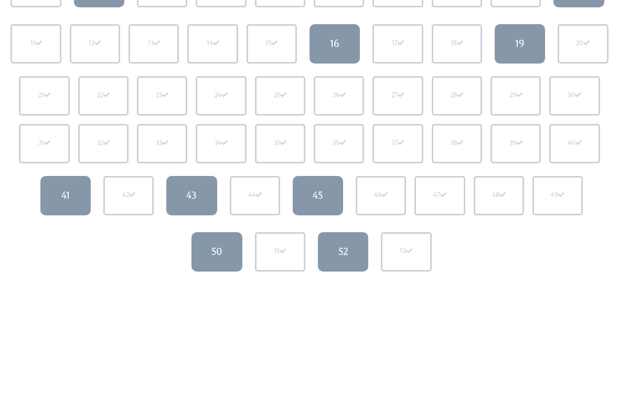
scroll to position [169, 0]
click at [220, 250] on div "50" at bounding box center [216, 252] width 11 height 14
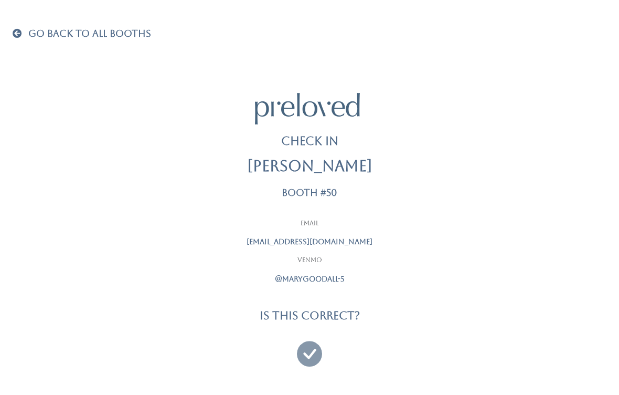
click at [314, 335] on icon at bounding box center [309, 348] width 25 height 35
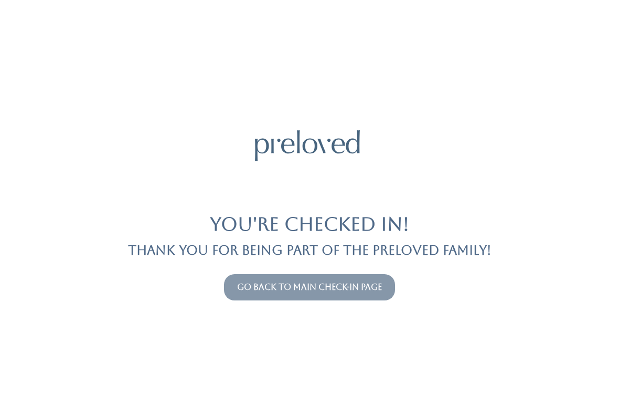
click at [378, 274] on button "Go back to main check-in page" at bounding box center [309, 287] width 171 height 26
click at [380, 285] on link "Go back to main check-in page" at bounding box center [309, 287] width 145 height 10
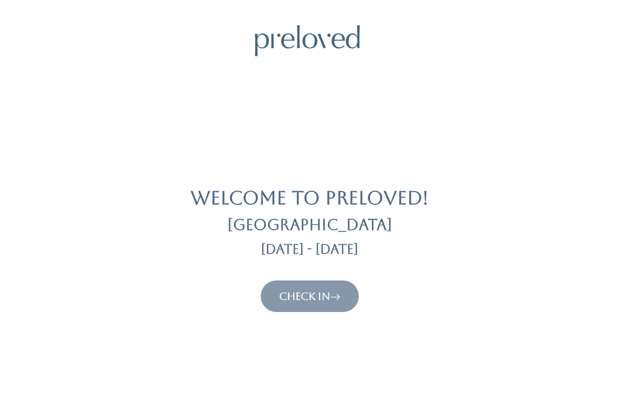
click at [325, 285] on button "Check In" at bounding box center [310, 295] width 98 height 31
click at [305, 295] on link "Check In" at bounding box center [309, 296] width 61 height 13
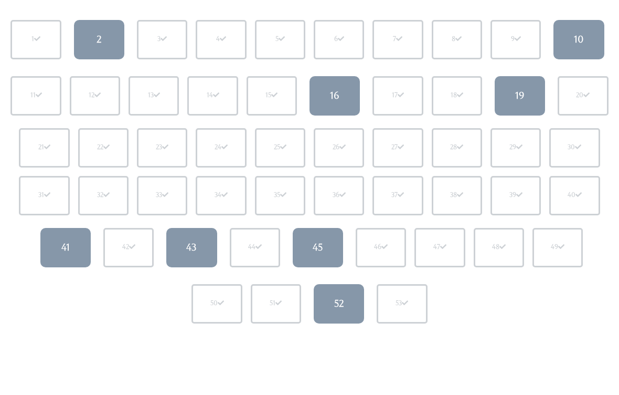
scroll to position [118, 0]
click at [73, 252] on link "41" at bounding box center [65, 247] width 50 height 39
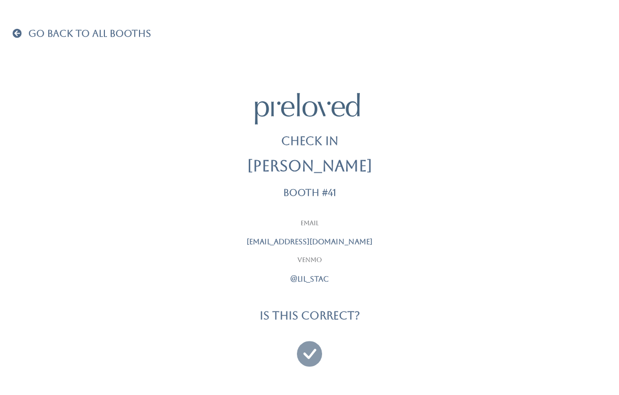
click at [290, 347] on div at bounding box center [309, 349] width 262 height 39
click at [309, 352] on icon at bounding box center [309, 348] width 25 height 35
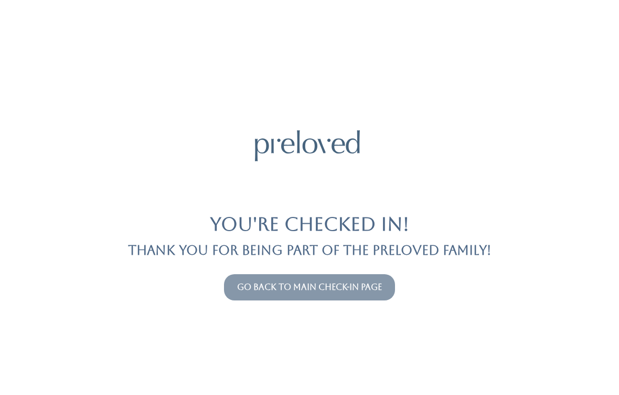
click at [316, 287] on link "Go back to main check-in page" at bounding box center [309, 287] width 145 height 10
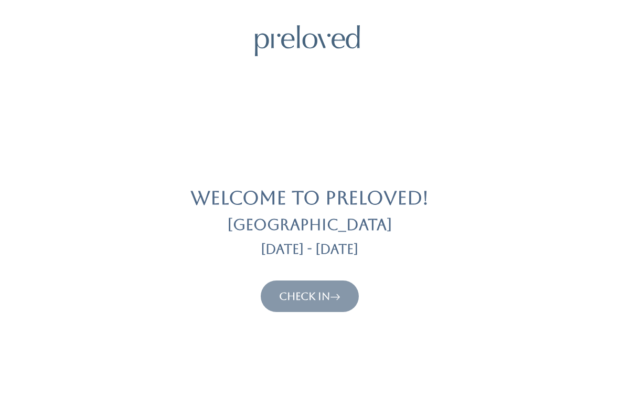
click at [305, 300] on link "Check In" at bounding box center [309, 296] width 61 height 13
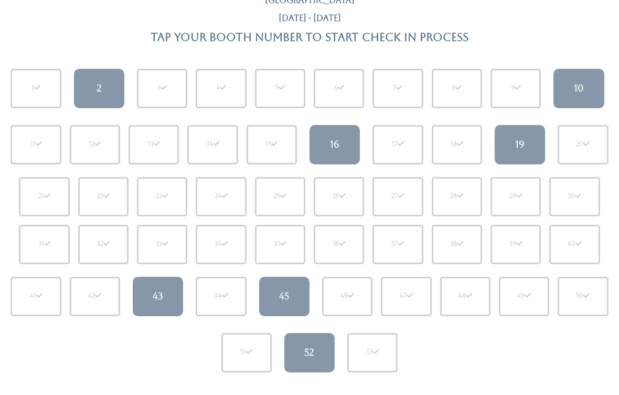
scroll to position [69, 0]
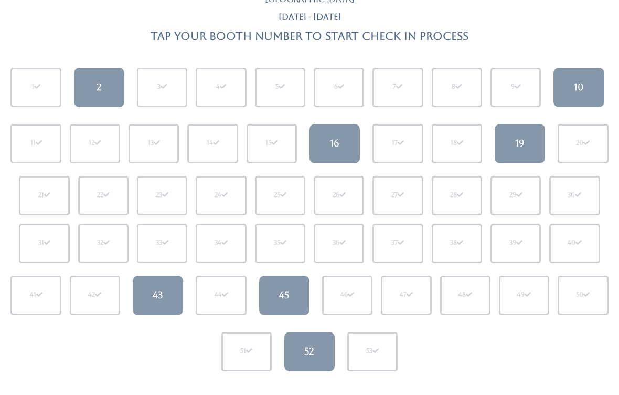
click at [578, 87] on div "10" at bounding box center [579, 88] width 10 height 14
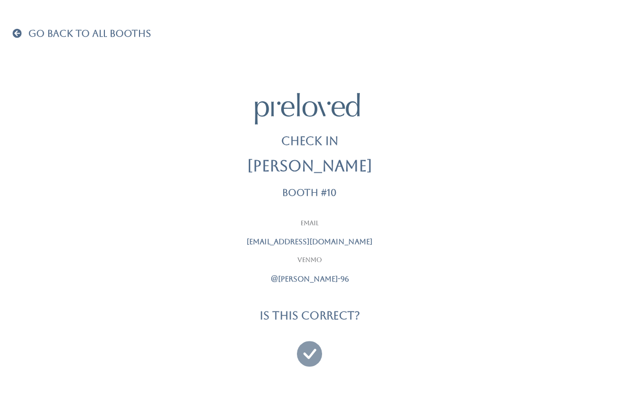
click at [310, 345] on icon at bounding box center [309, 348] width 25 height 35
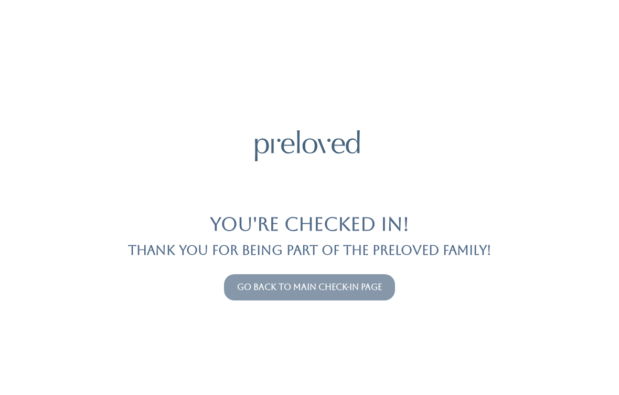
click at [302, 285] on link "Go back to main check-in page" at bounding box center [309, 287] width 145 height 10
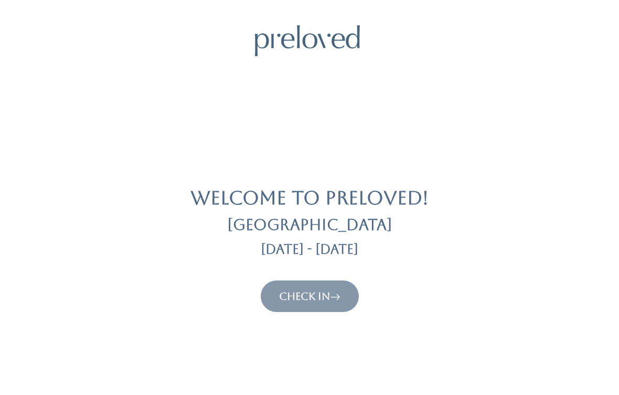
click at [292, 285] on button "Check In" at bounding box center [310, 295] width 98 height 31
click at [316, 290] on link "Check In" at bounding box center [309, 296] width 61 height 13
